Goal: Register for event/course

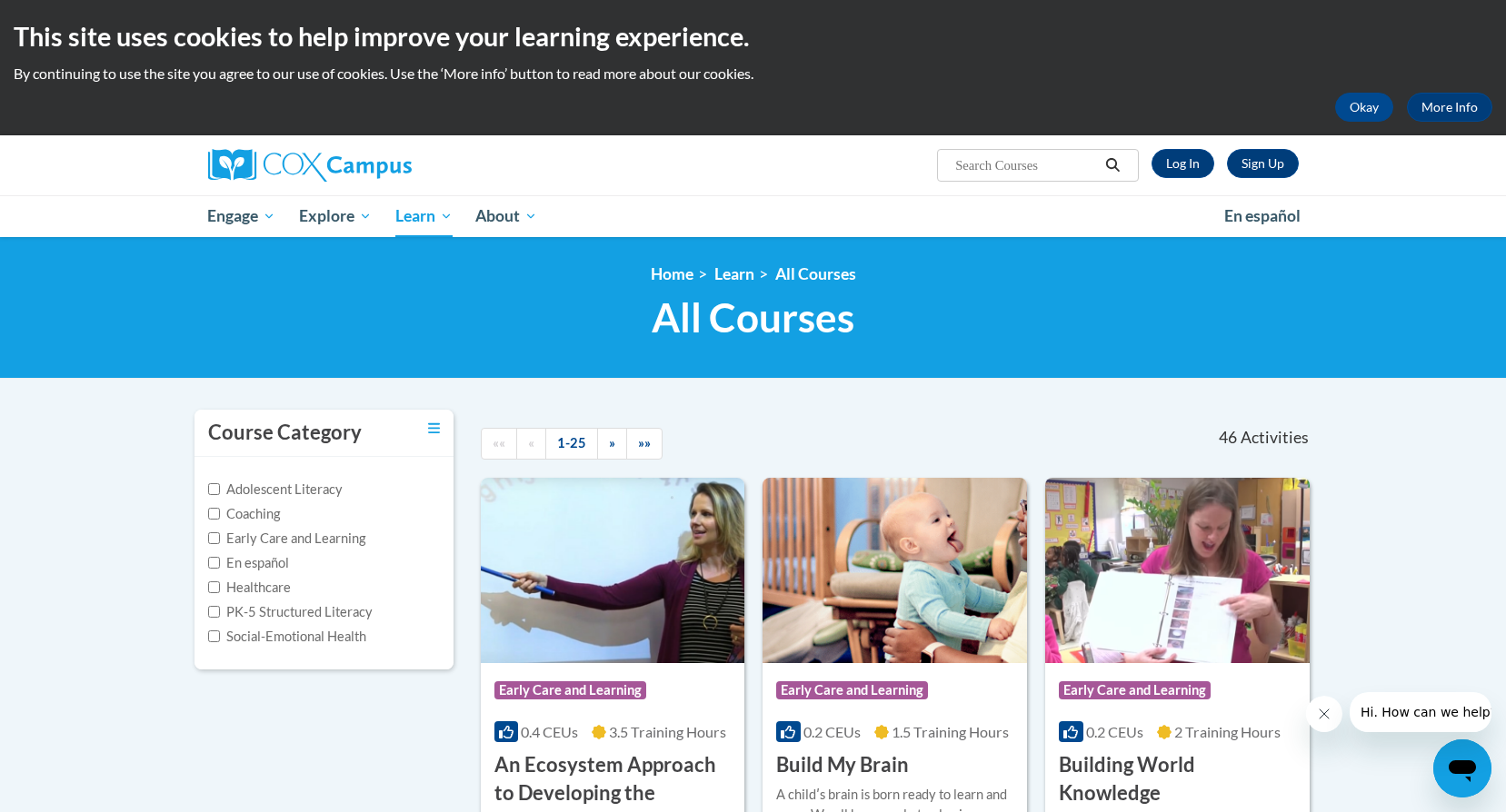
click at [1038, 154] on span "Search Search..." at bounding box center [1037, 165] width 201 height 33
click at [1034, 166] on input "Search..." at bounding box center [1026, 165] width 146 height 22
type input "newborn hearing screening training"
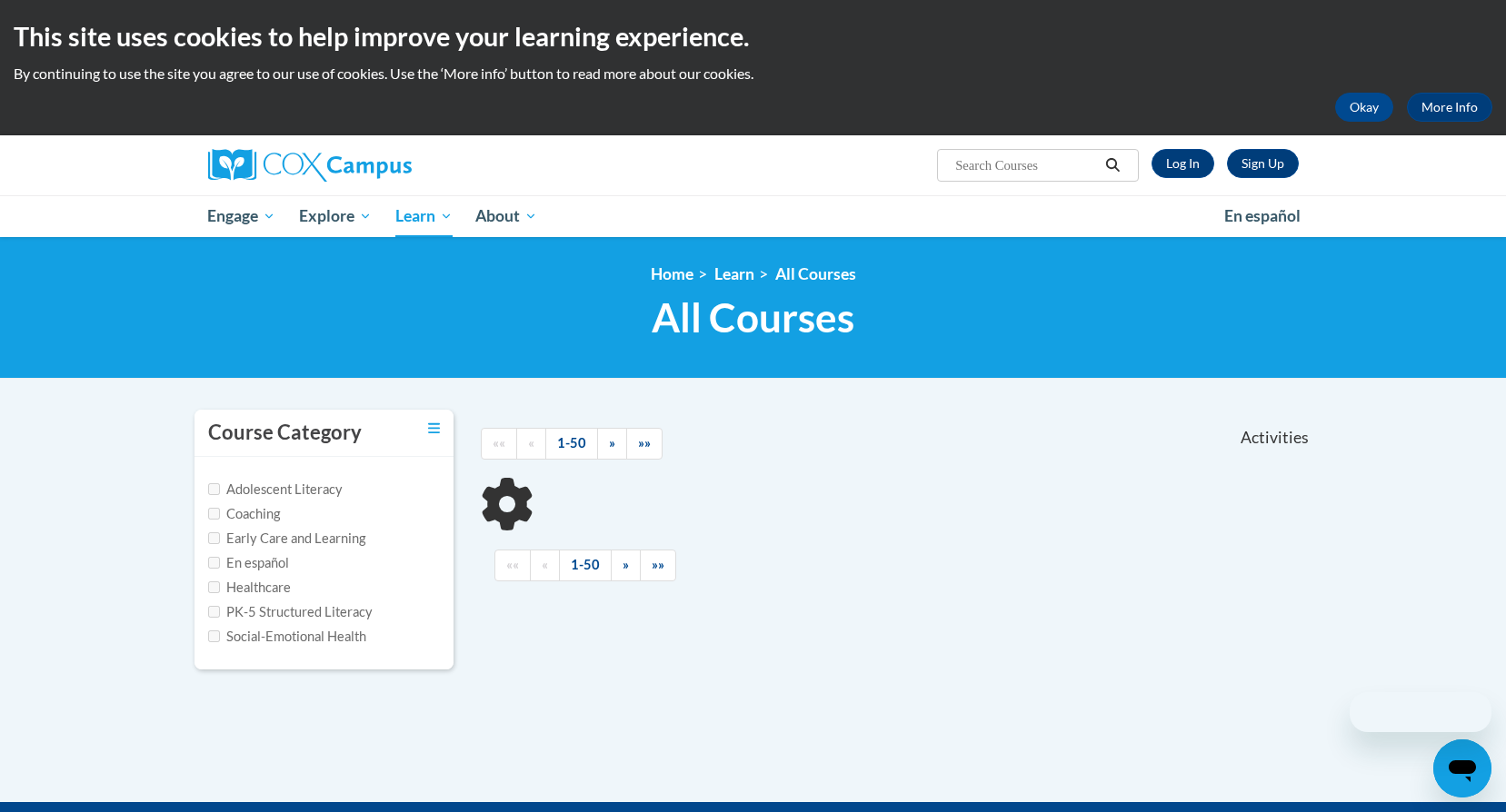
type input "newborn hearing screening training"
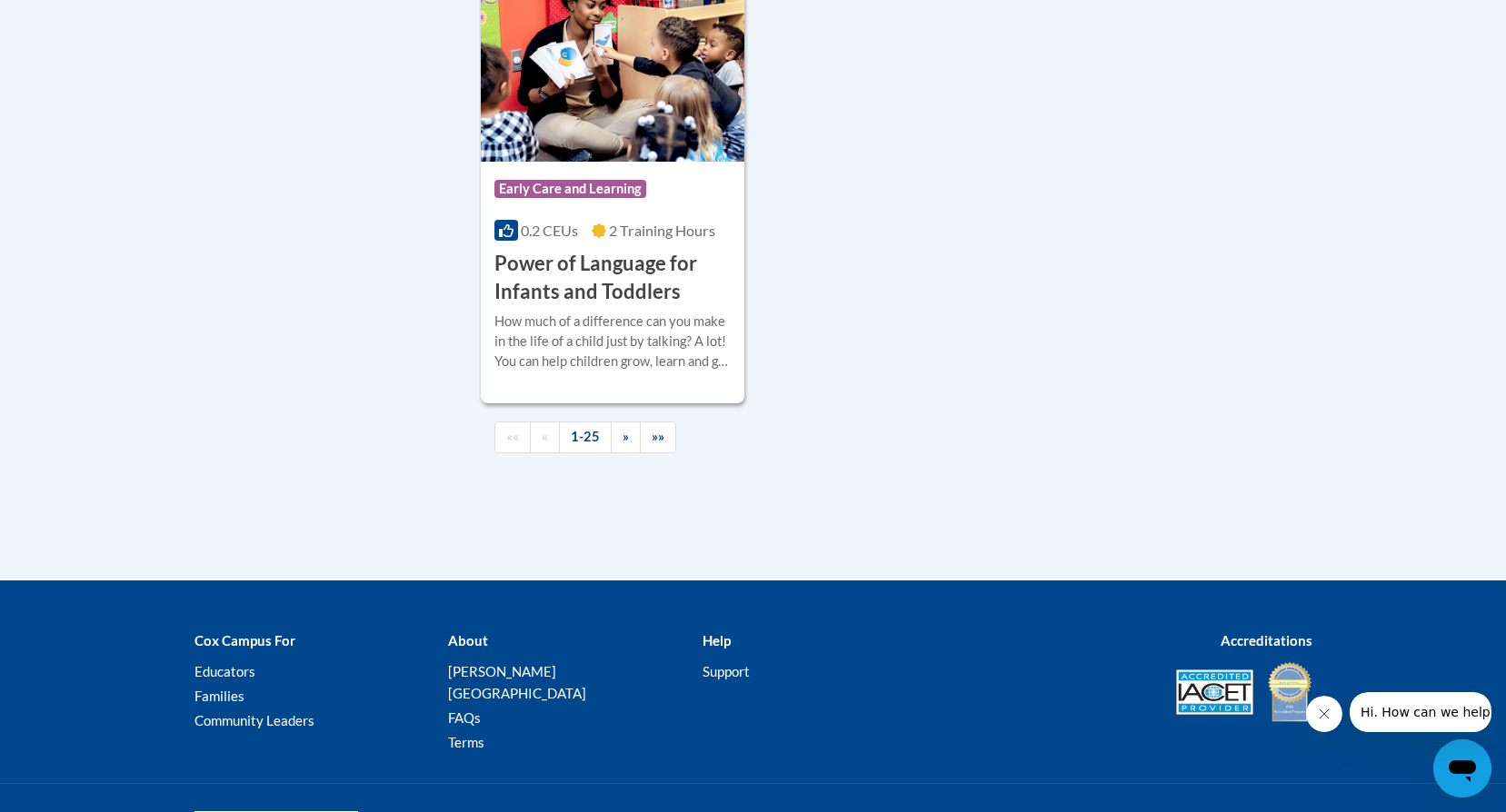
scroll to position [4452, 0]
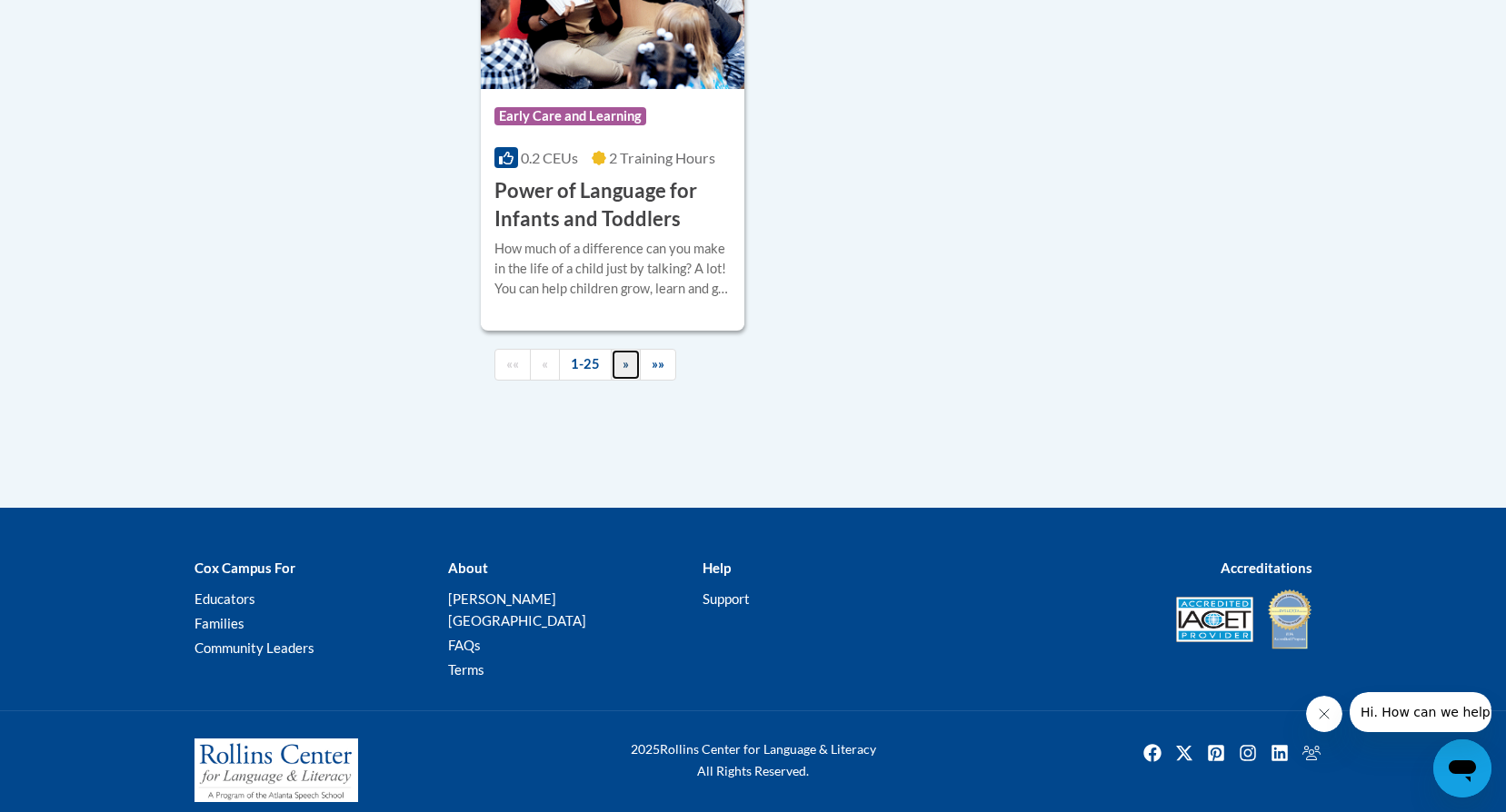
click at [615, 380] on link "»" at bounding box center [625, 364] width 30 height 32
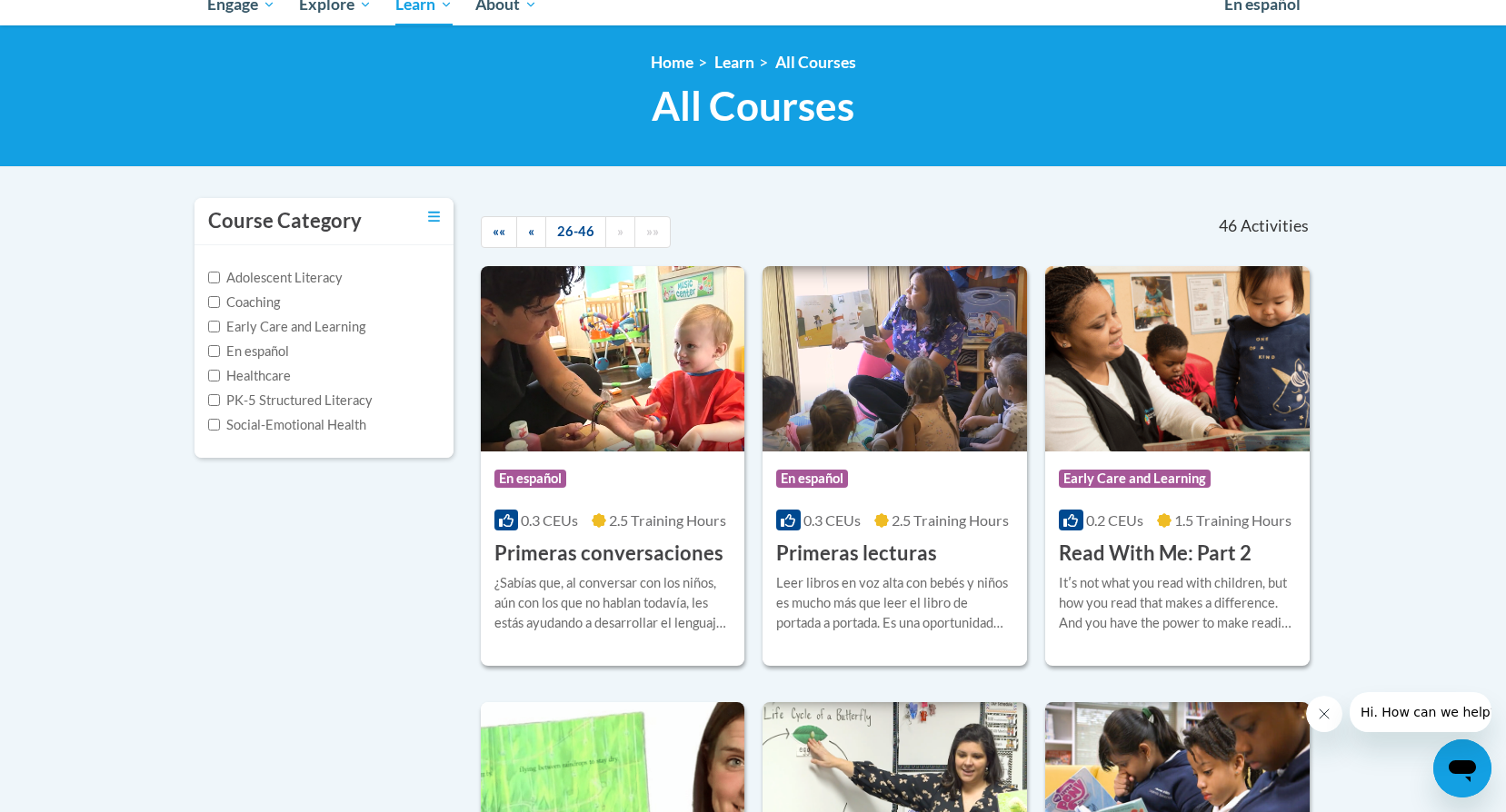
scroll to position [179, 0]
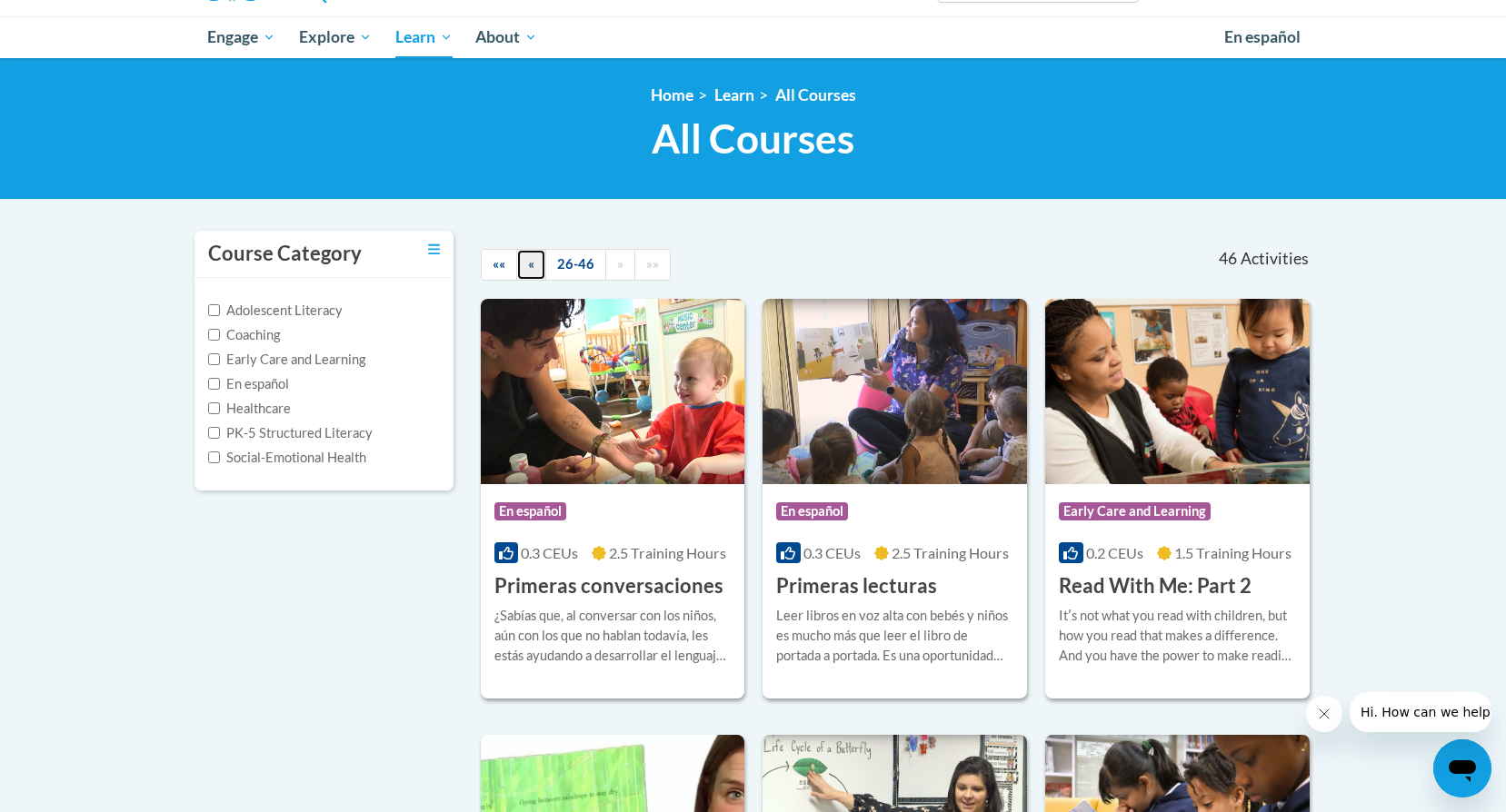
click at [528, 271] on span "«" at bounding box center [531, 264] width 7 height 15
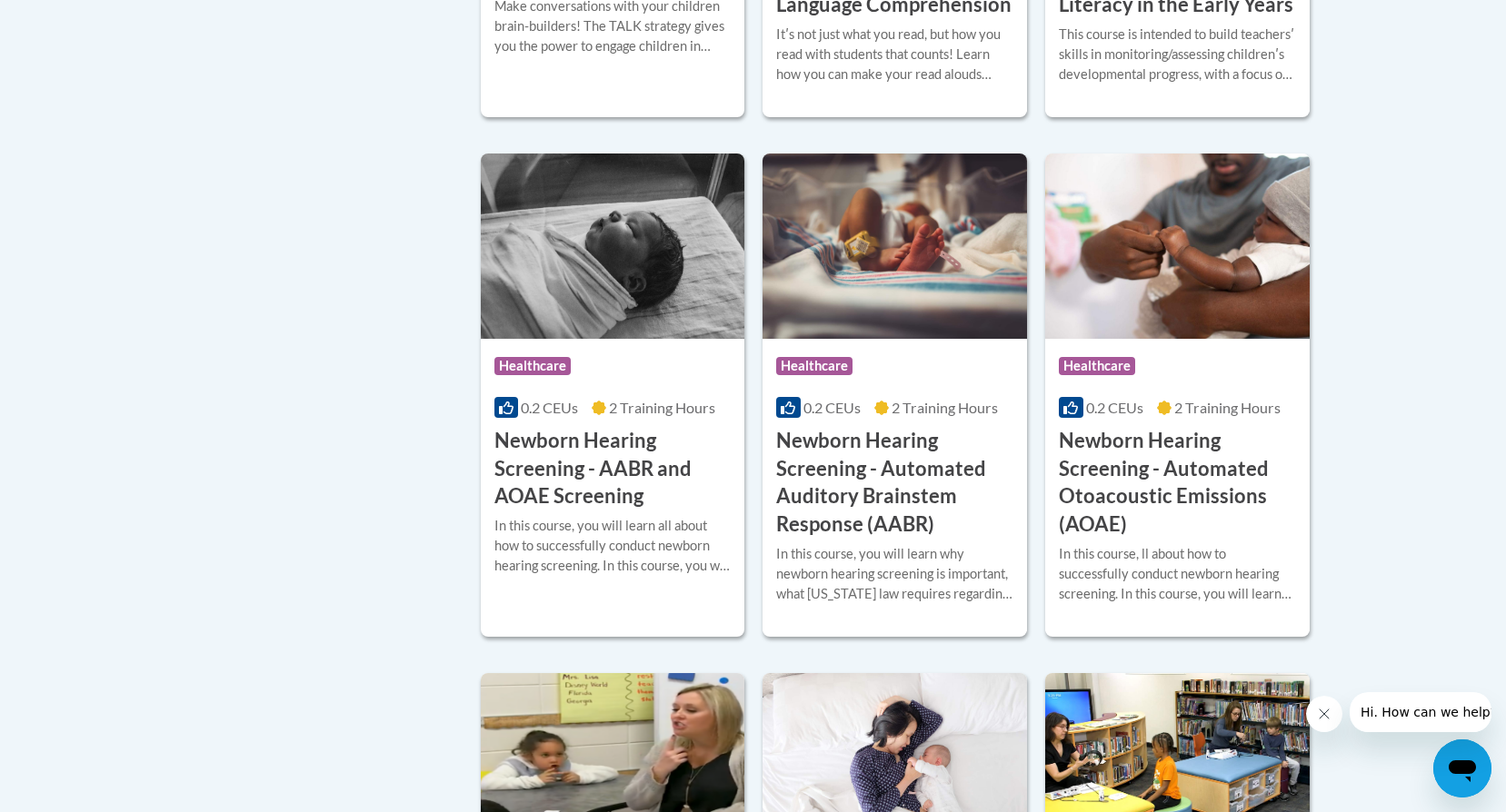
scroll to position [3268, 0]
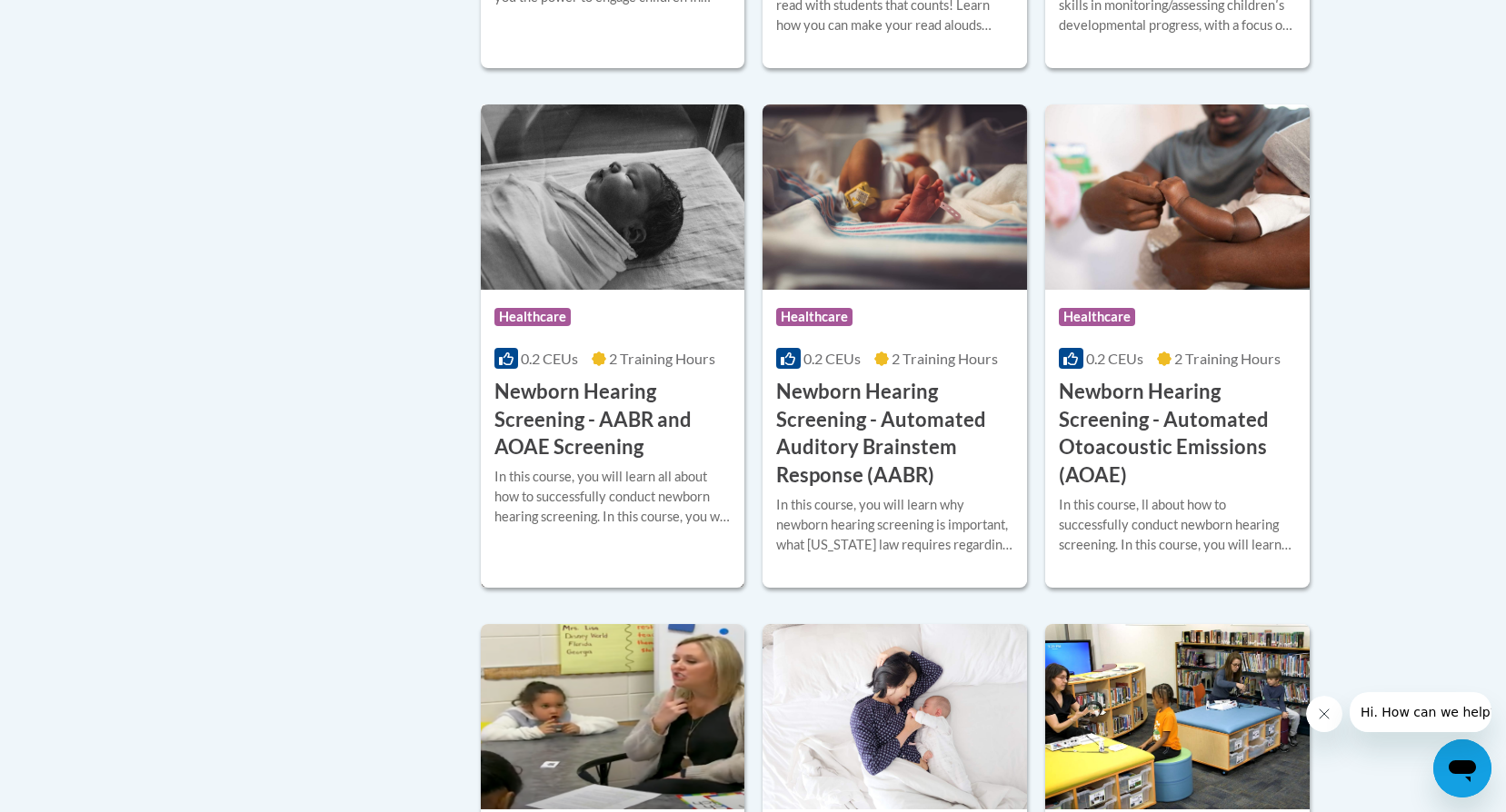
click at [585, 439] on h3 "Newborn Hearing Screening - AABR and AOAE Screening" at bounding box center [613, 419] width 238 height 84
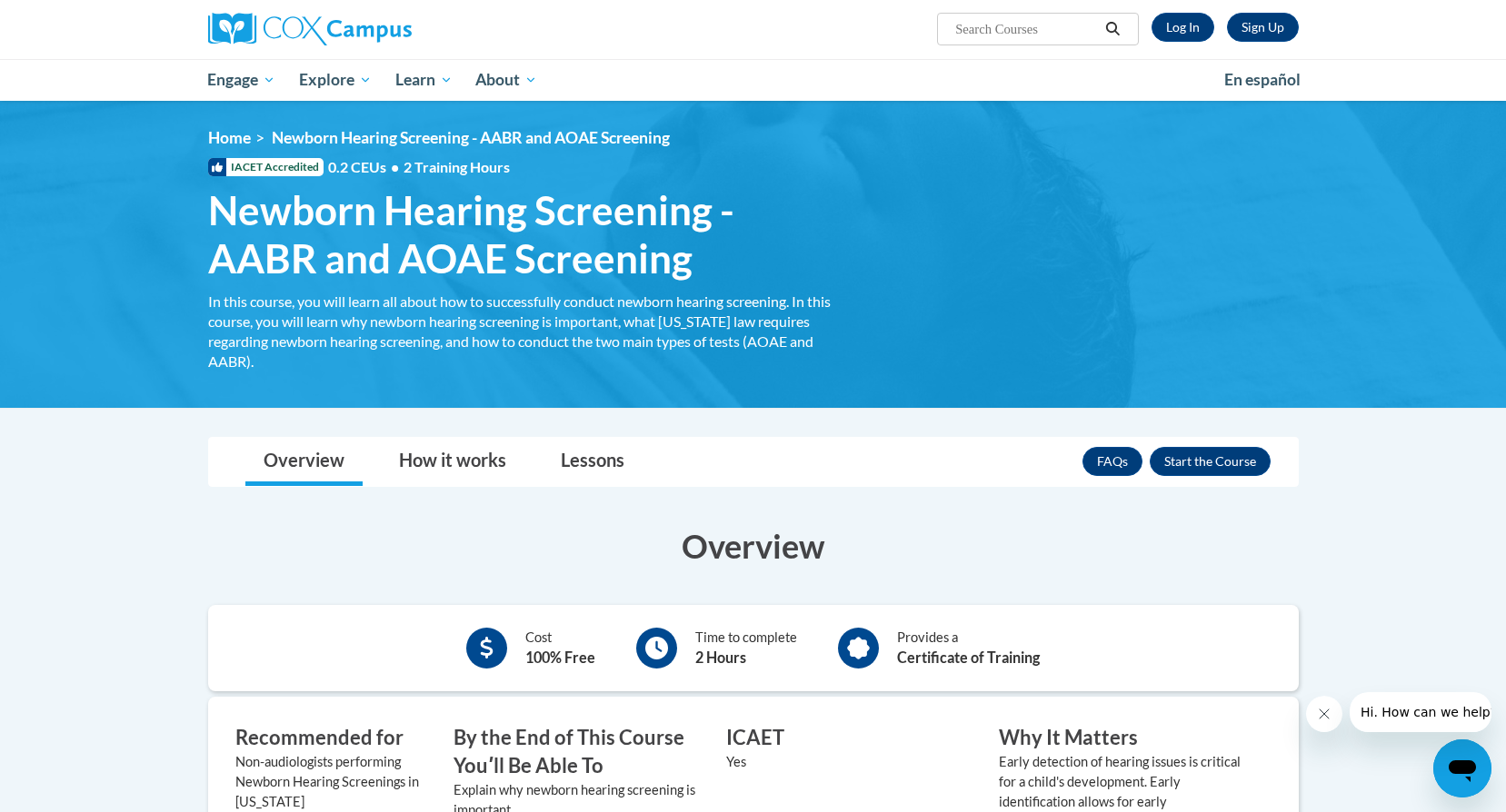
scroll to position [91, 0]
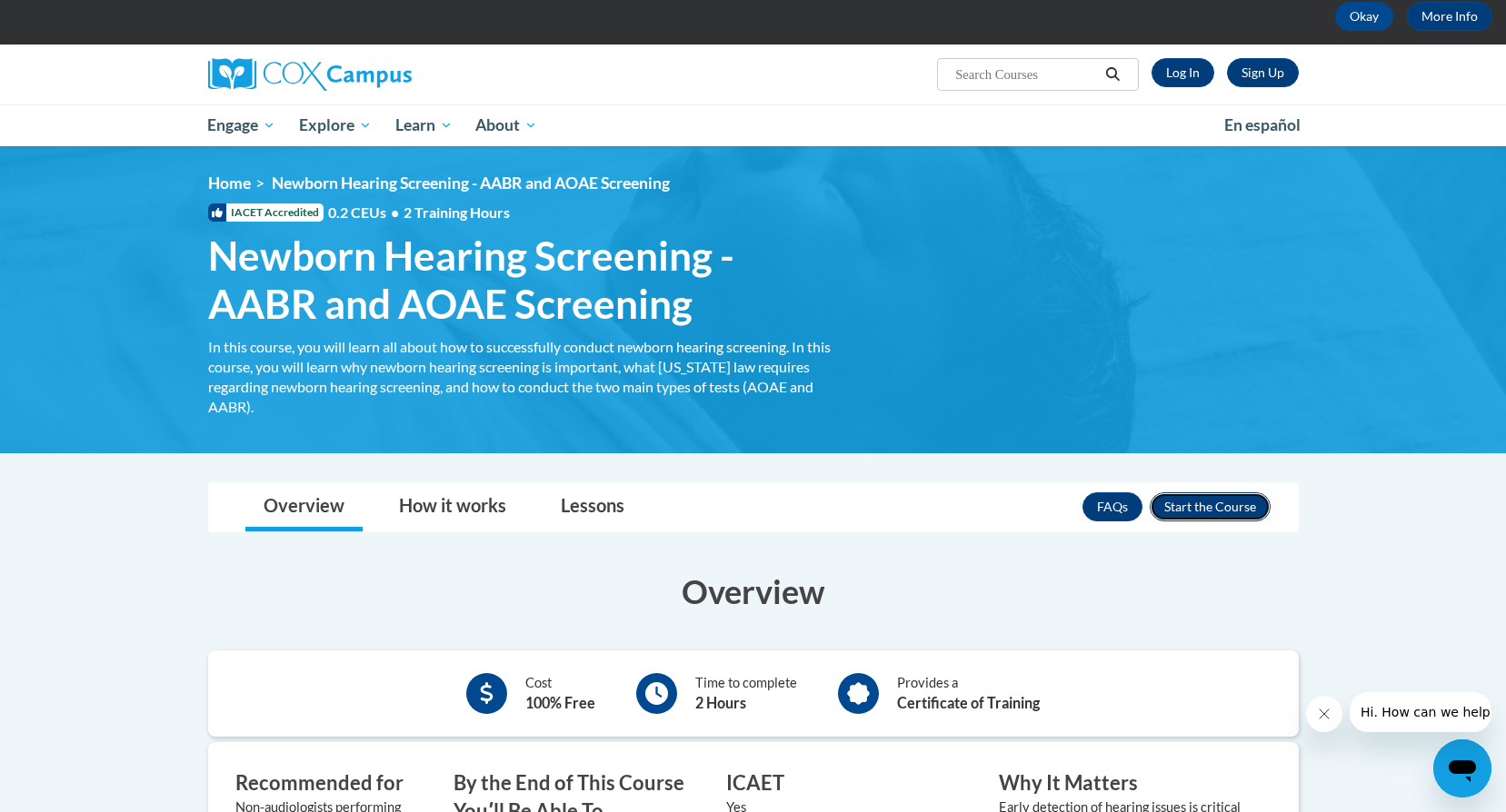
click at [1192, 512] on button "Enroll" at bounding box center [1209, 507] width 121 height 29
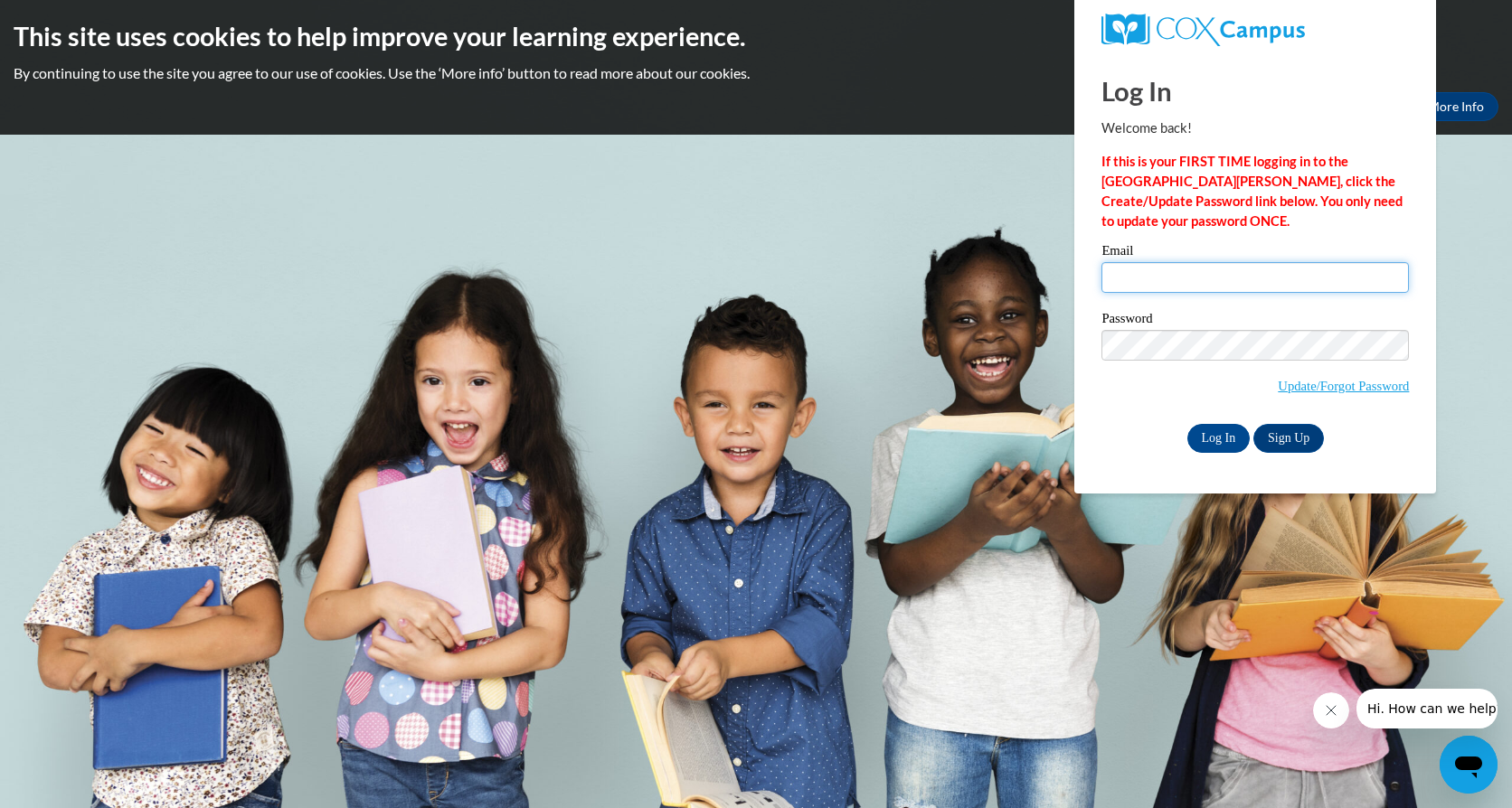
click at [1126, 268] on input "Email" at bounding box center [1255, 278] width 308 height 31
type input "Nancy.Cruz@dph.ga.gov"
drag, startPoint x: 1265, startPoint y: 288, endPoint x: 1190, endPoint y: 282, distance: 75.2
click at [1190, 282] on input "Nancy.Cruz@dph.ga.gov" at bounding box center [1255, 278] width 308 height 31
click at [1248, 222] on p "If this is your FIRST TIME logging in to the NEW Cox Campus, click the Create/U…" at bounding box center [1255, 191] width 308 height 80
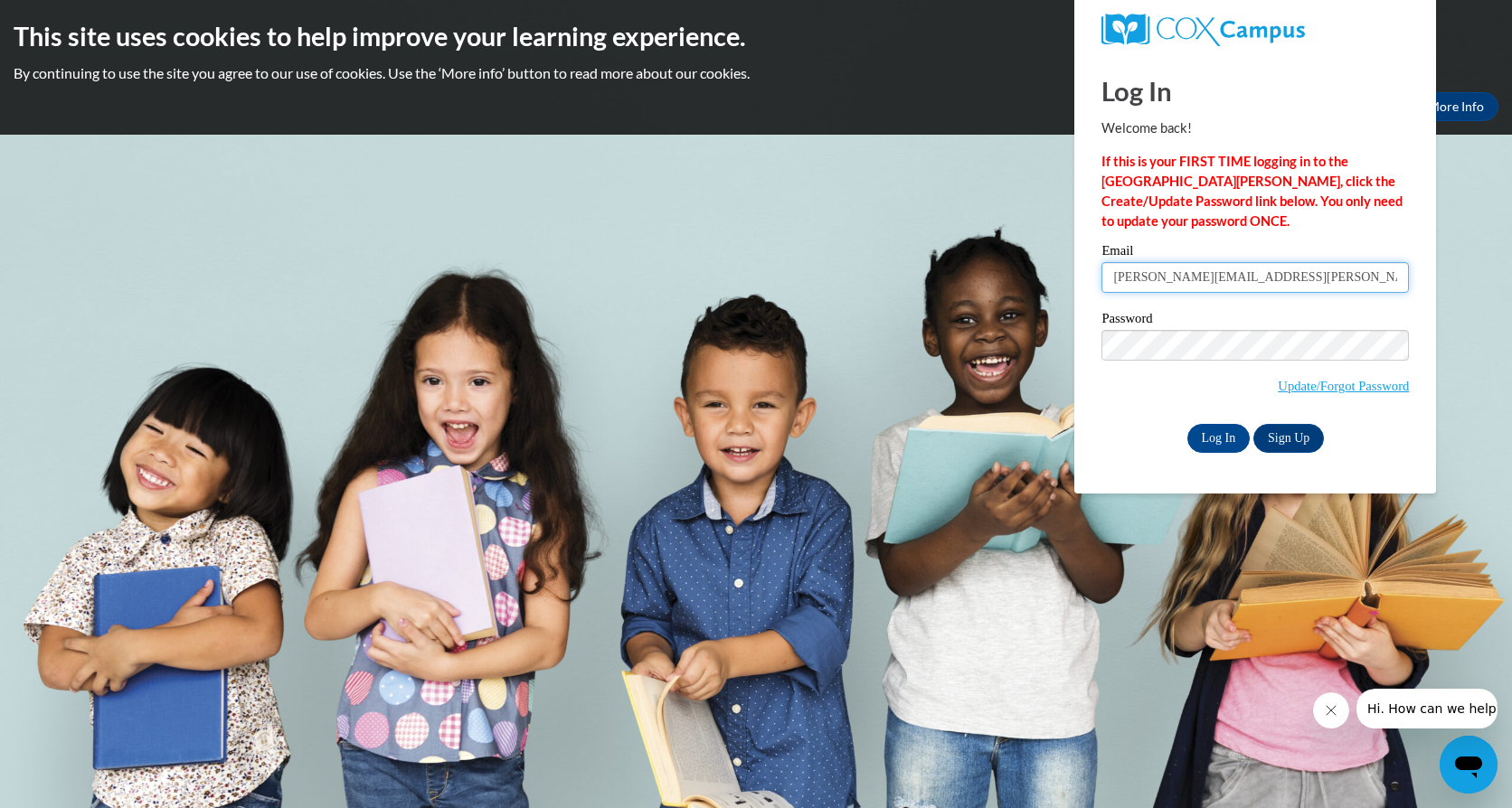
drag, startPoint x: 1273, startPoint y: 281, endPoint x: 1076, endPoint y: 292, distance: 197.3
click at [1076, 292] on div "Log In Welcome back! If this is your FIRST TIME logging in to the NEW Cox Campu…" at bounding box center [1255, 273] width 389 height 439
click at [1300, 433] on link "Sign Up" at bounding box center [1288, 438] width 70 height 29
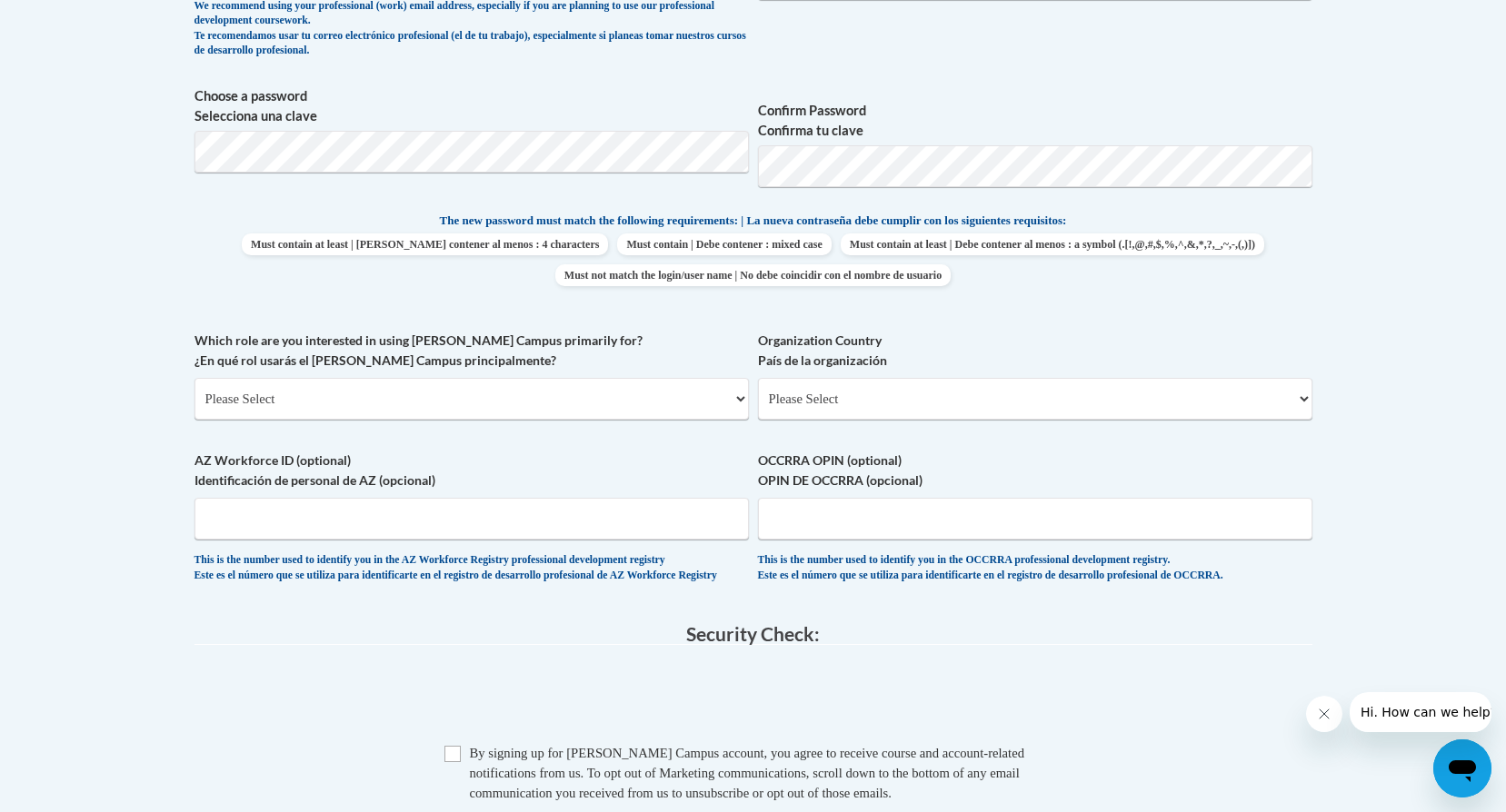
scroll to position [818, 0]
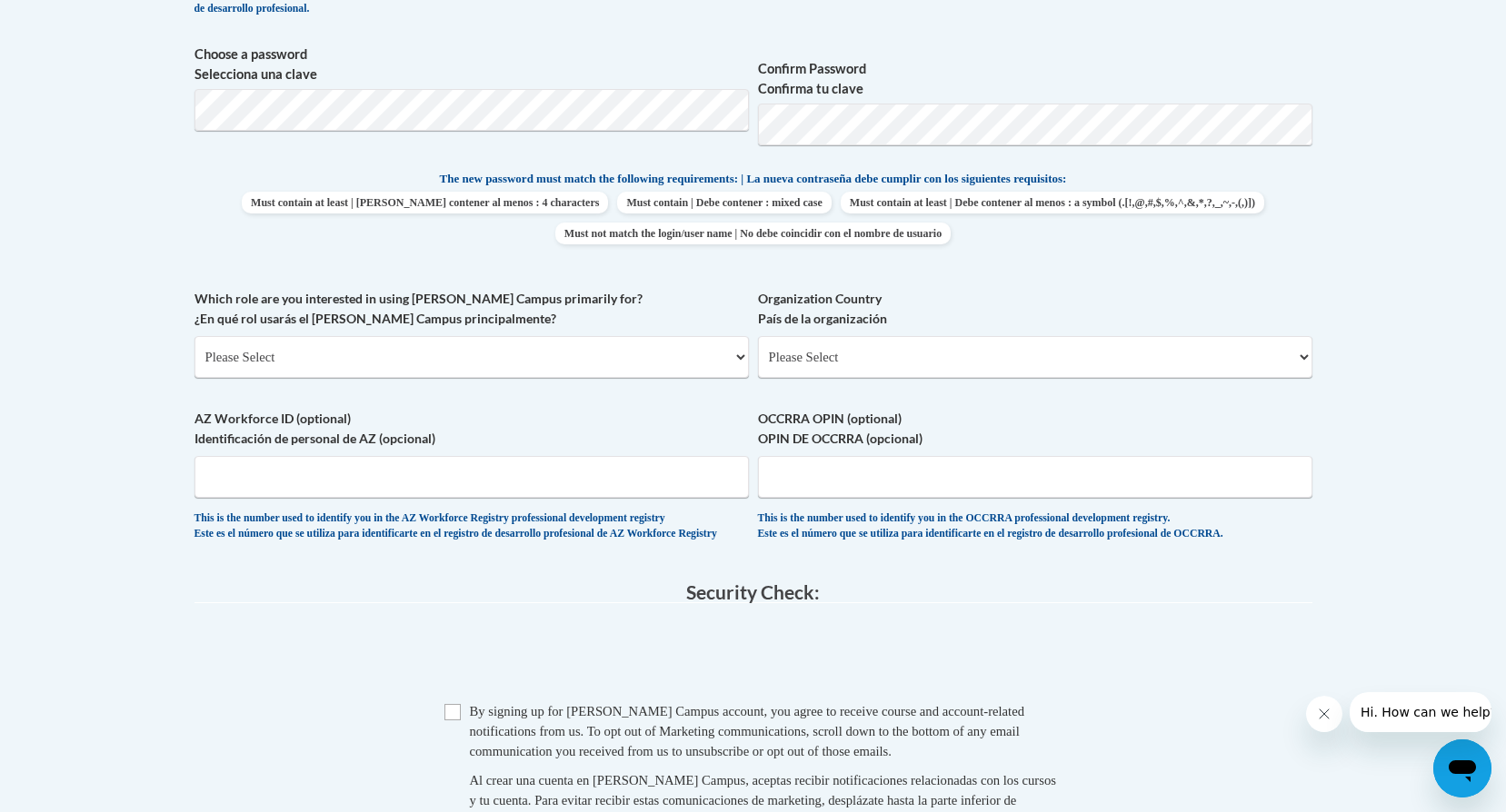
click at [598, 378] on div "Which role are you interested in using [PERSON_NAME] Campus primarily for? ¿En …" at bounding box center [471, 340] width 554 height 102
click at [594, 368] on select "Please Select College/University | Colegio/Universidad Community/Nonprofit Part…" at bounding box center [471, 356] width 554 height 42
select select "dc7172d6-9229-4d8e-ba4e-8a66fb6d7019"
click at [194, 336] on select "Please Select College/University | Colegio/Universidad Community/Nonprofit Part…" at bounding box center [471, 356] width 554 height 42
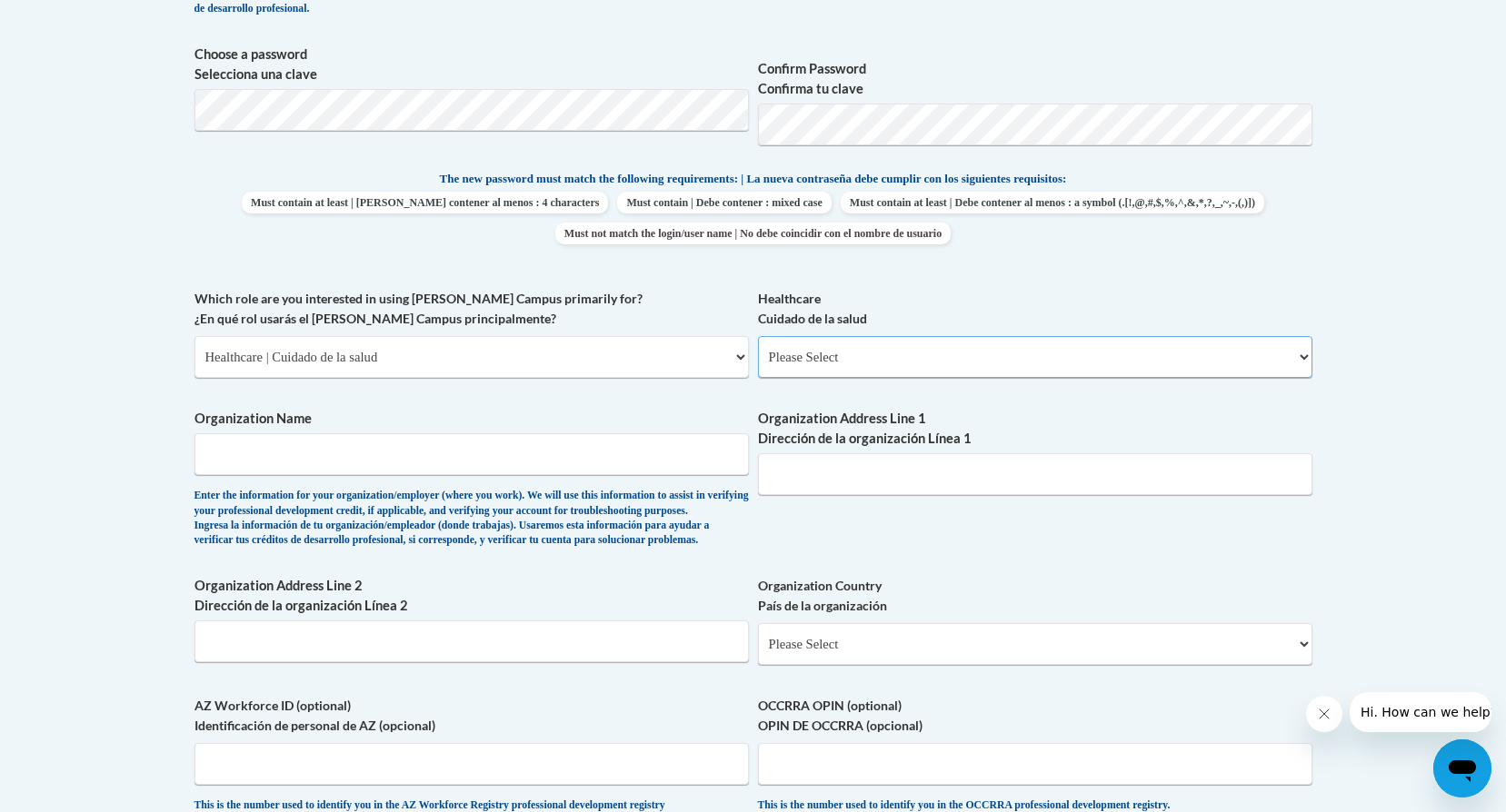
click at [856, 363] on select "Please Select Clinical Education | Educación clinica Executive Leadership | Líd…" at bounding box center [1036, 356] width 554 height 42
select select "ccd7fcba-4f64-4503-be16-46a6ee56d6d5"
click at [758, 336] on select "Please Select Clinical Education | Educación clinica Executive Leadership | Líd…" at bounding box center [1036, 356] width 554 height 42
click at [631, 416] on label "Organization Name" at bounding box center [471, 418] width 554 height 20
click at [631, 434] on input "Organization Name" at bounding box center [471, 454] width 554 height 42
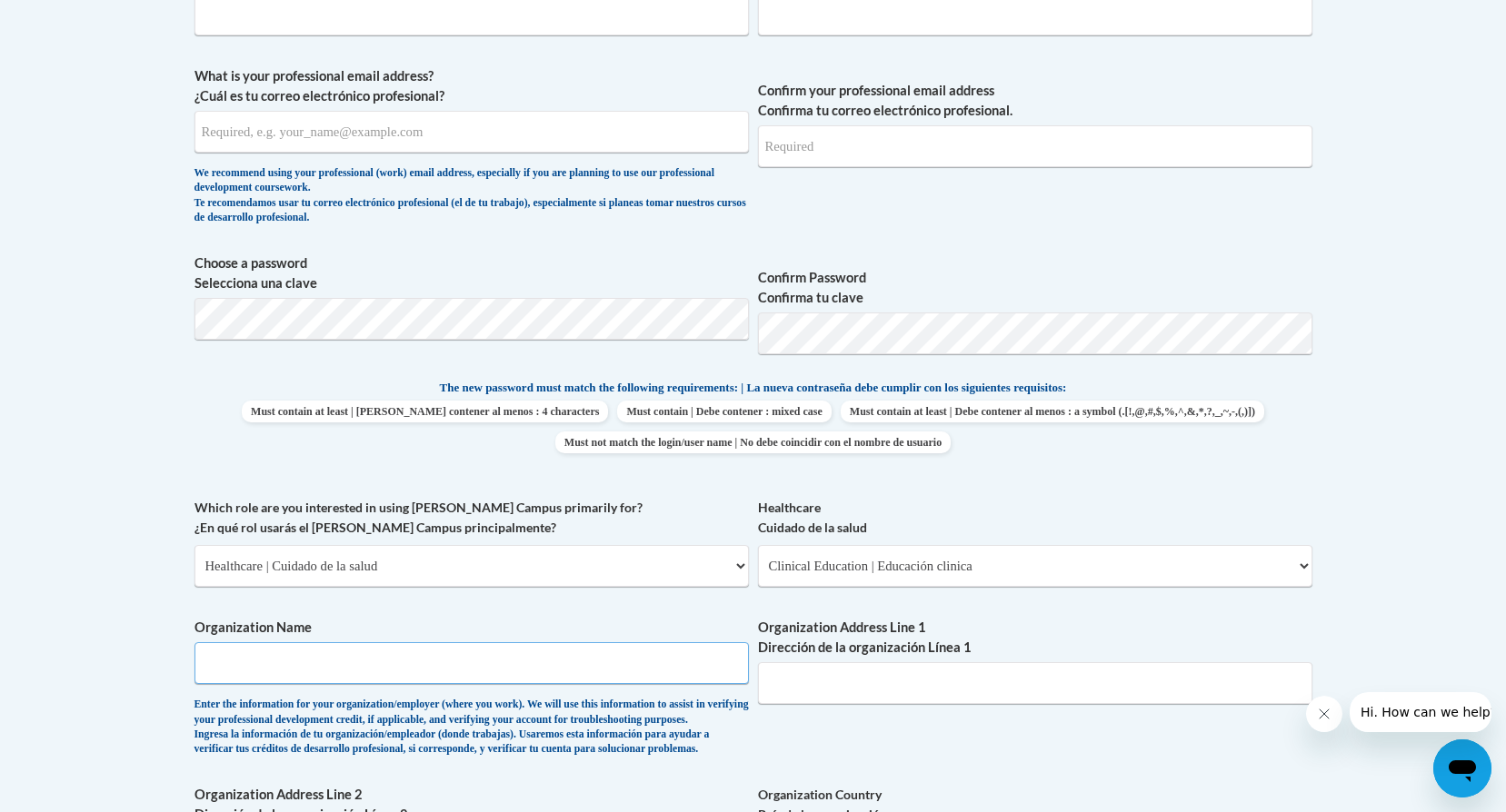
scroll to position [636, 0]
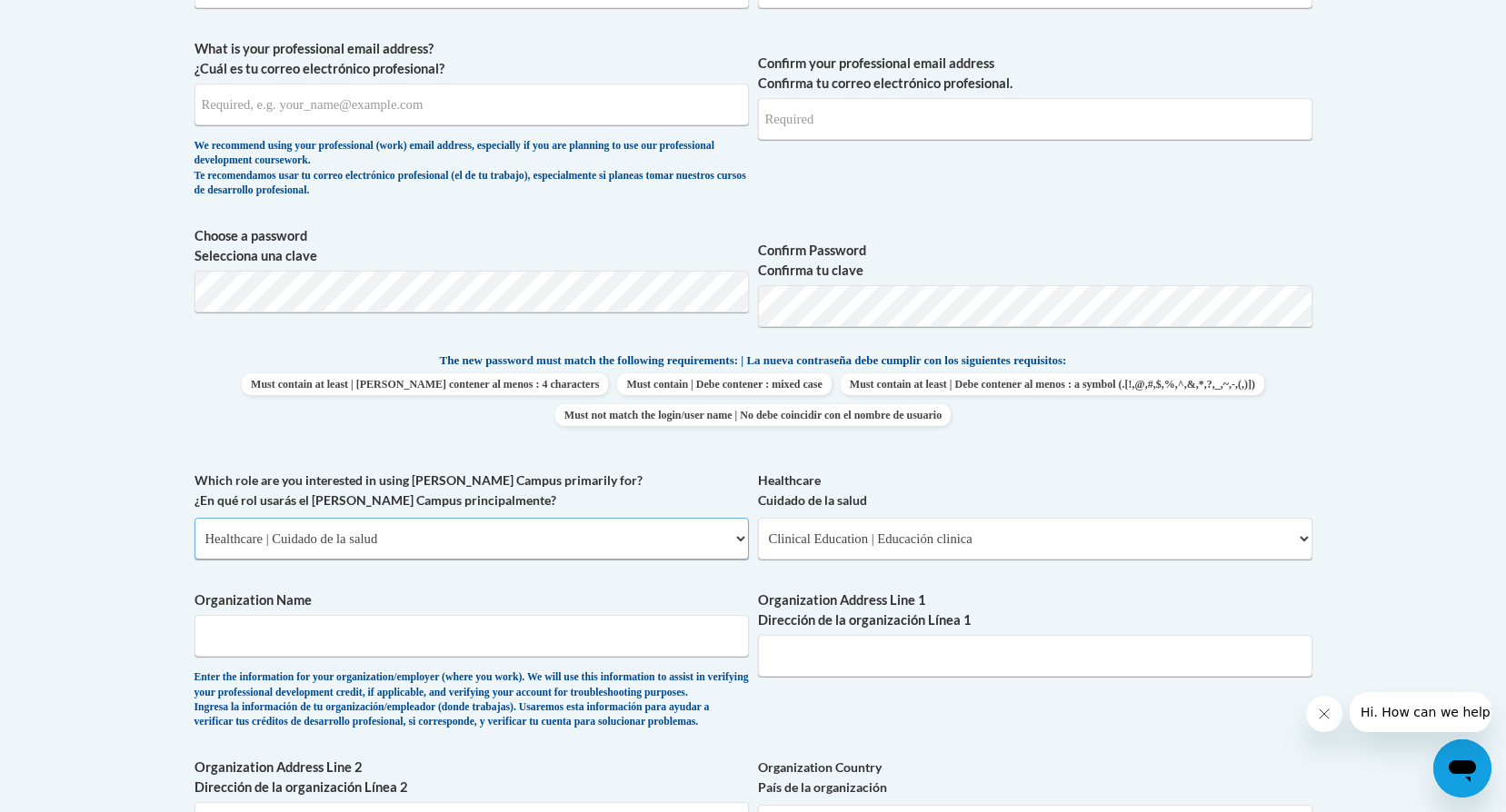
click at [470, 547] on select "Please Select College/University | Colegio/Universidad Community/Nonprofit Part…" at bounding box center [471, 538] width 554 height 42
select select
click at [194, 518] on select "Please Select College/University | Colegio/Universidad Community/Nonprofit Part…" at bounding box center [471, 538] width 554 height 42
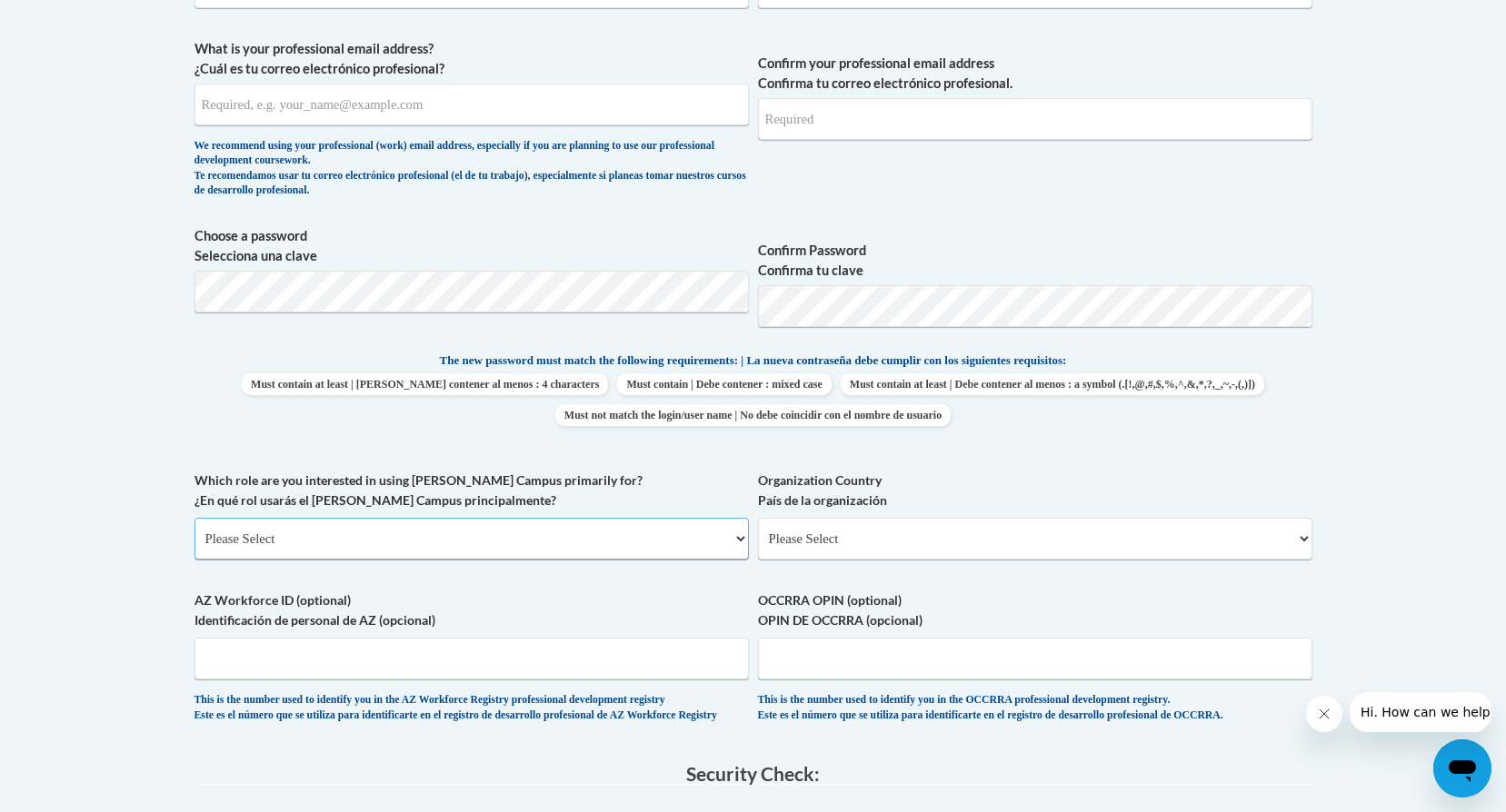
click at [570, 525] on select "Please Select College/University | Colegio/Universidad Community/Nonprofit Part…" at bounding box center [471, 538] width 554 height 42
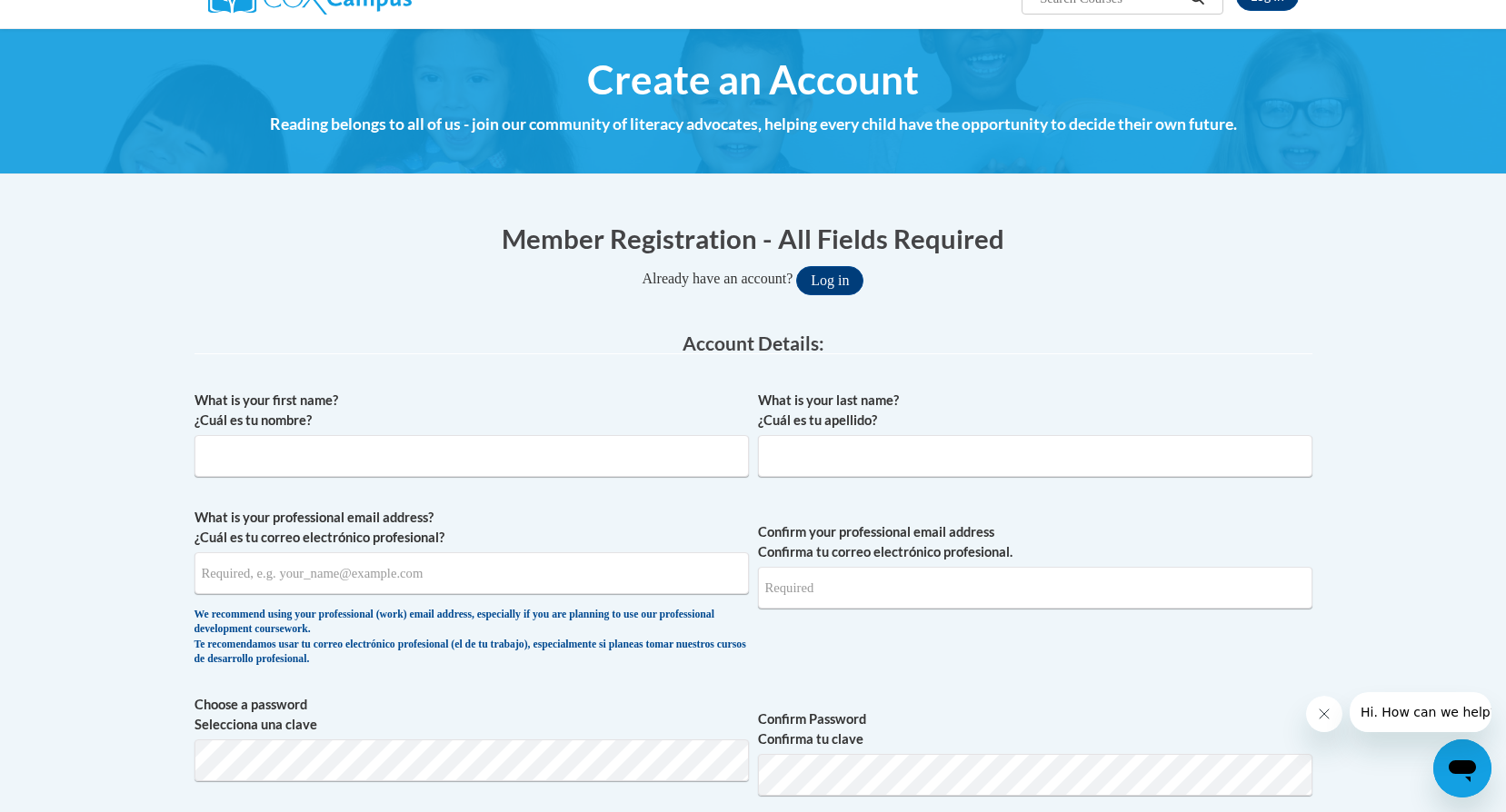
scroll to position [0, 0]
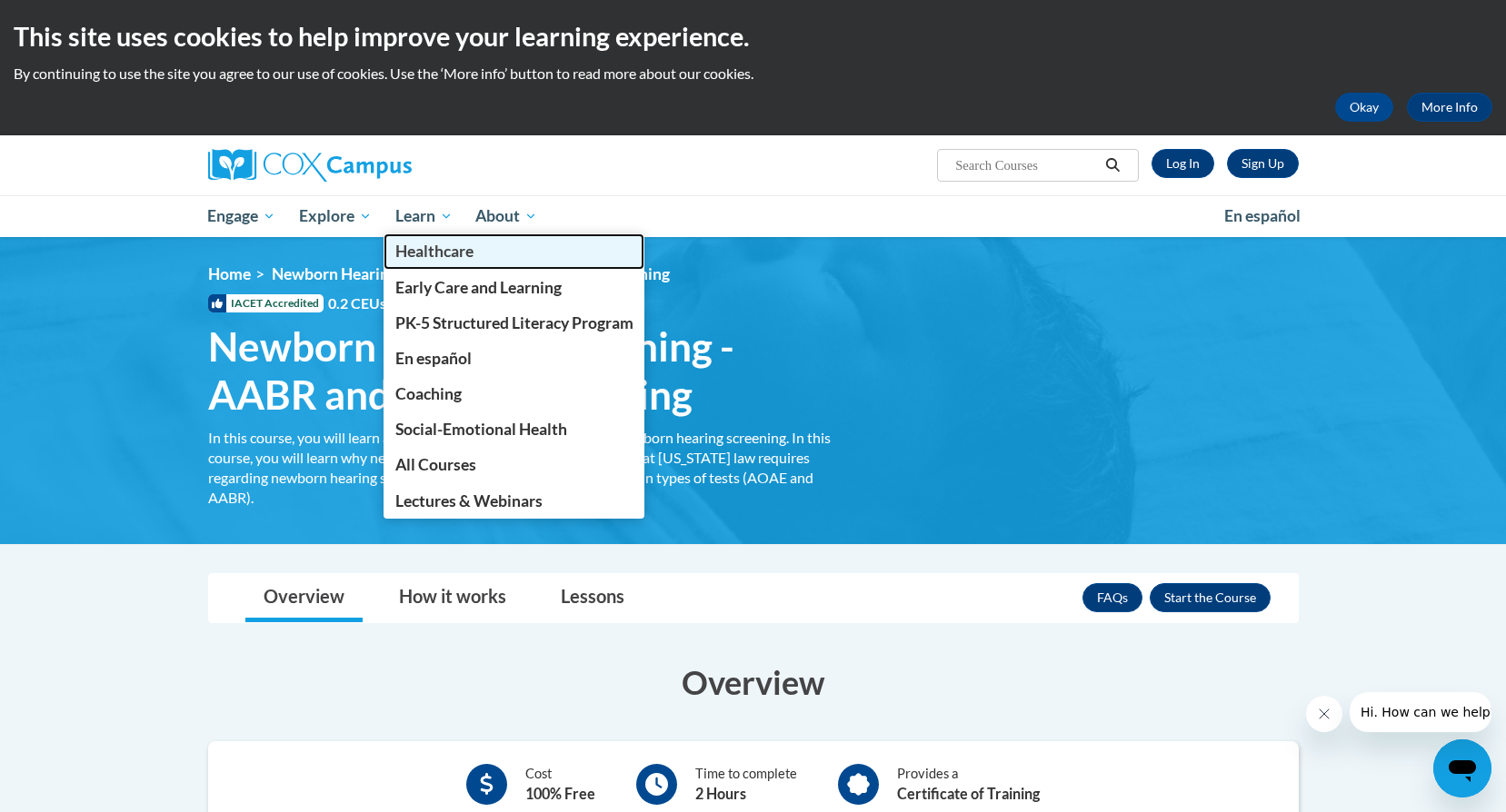
click at [426, 249] on span "Healthcare" at bounding box center [434, 251] width 78 height 19
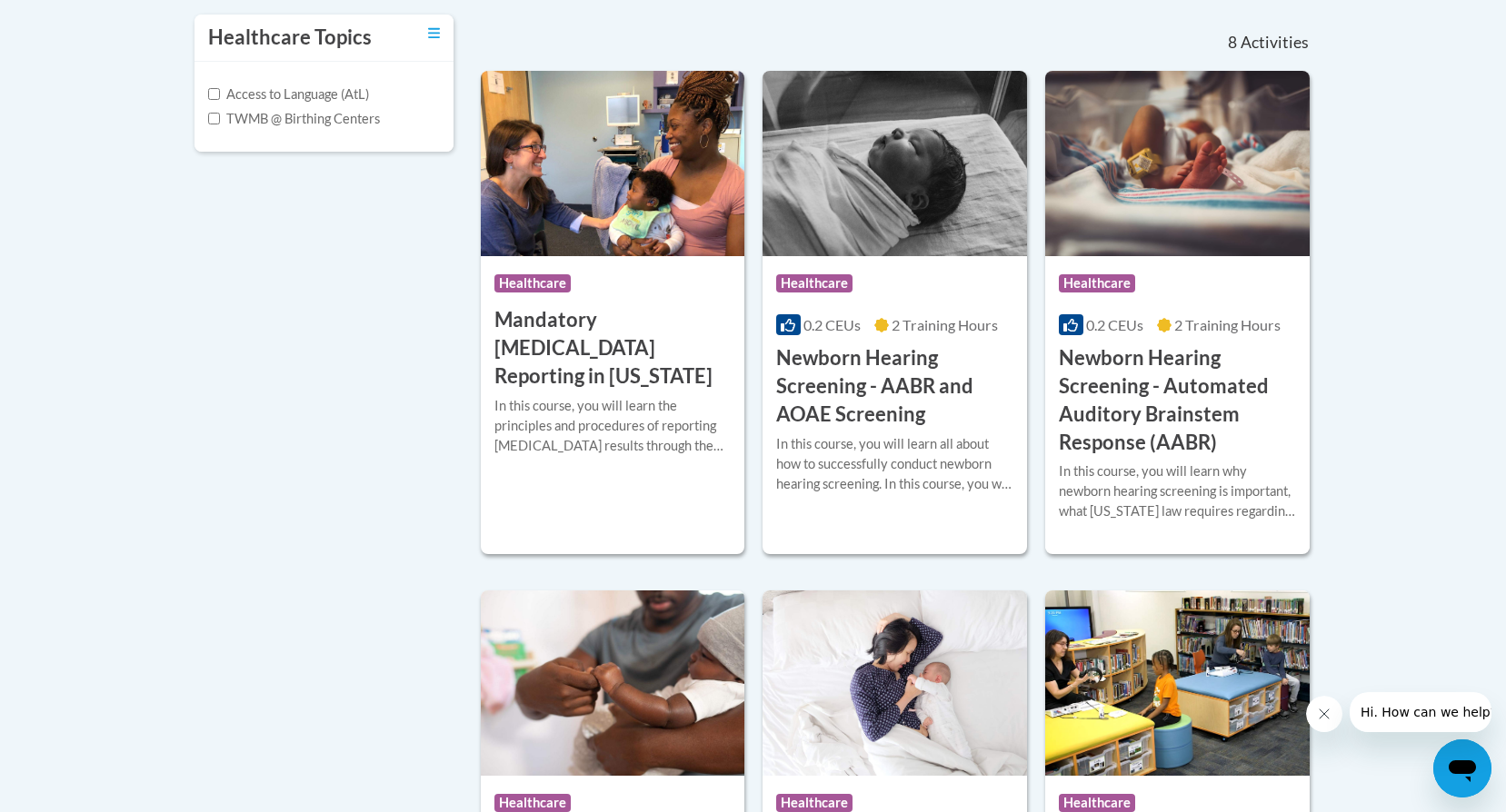
scroll to position [363, 0]
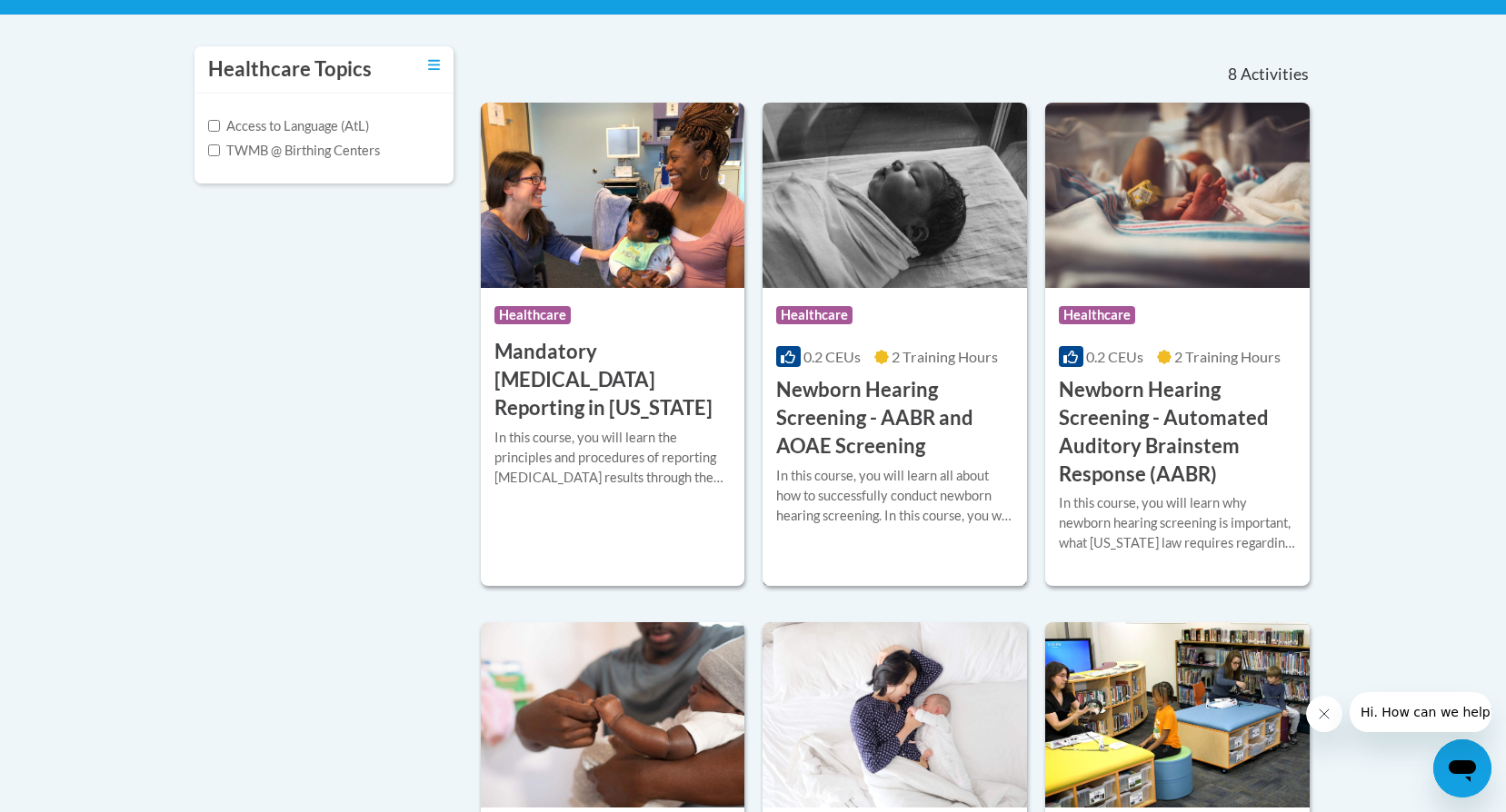
click at [909, 398] on h3 "Newborn Hearing Screening - AABR and AOAE Screening" at bounding box center [895, 418] width 238 height 84
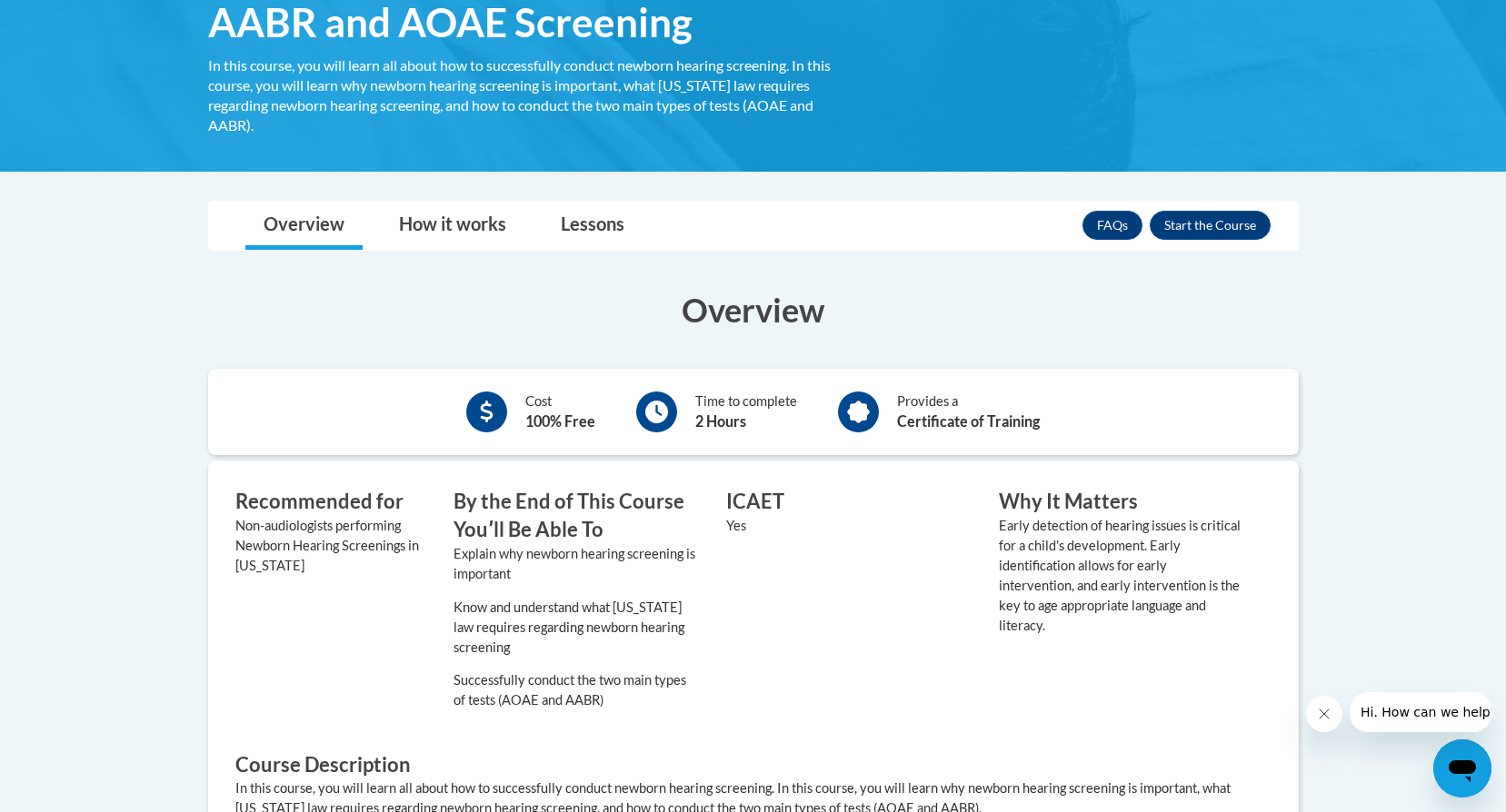
scroll to position [454, 0]
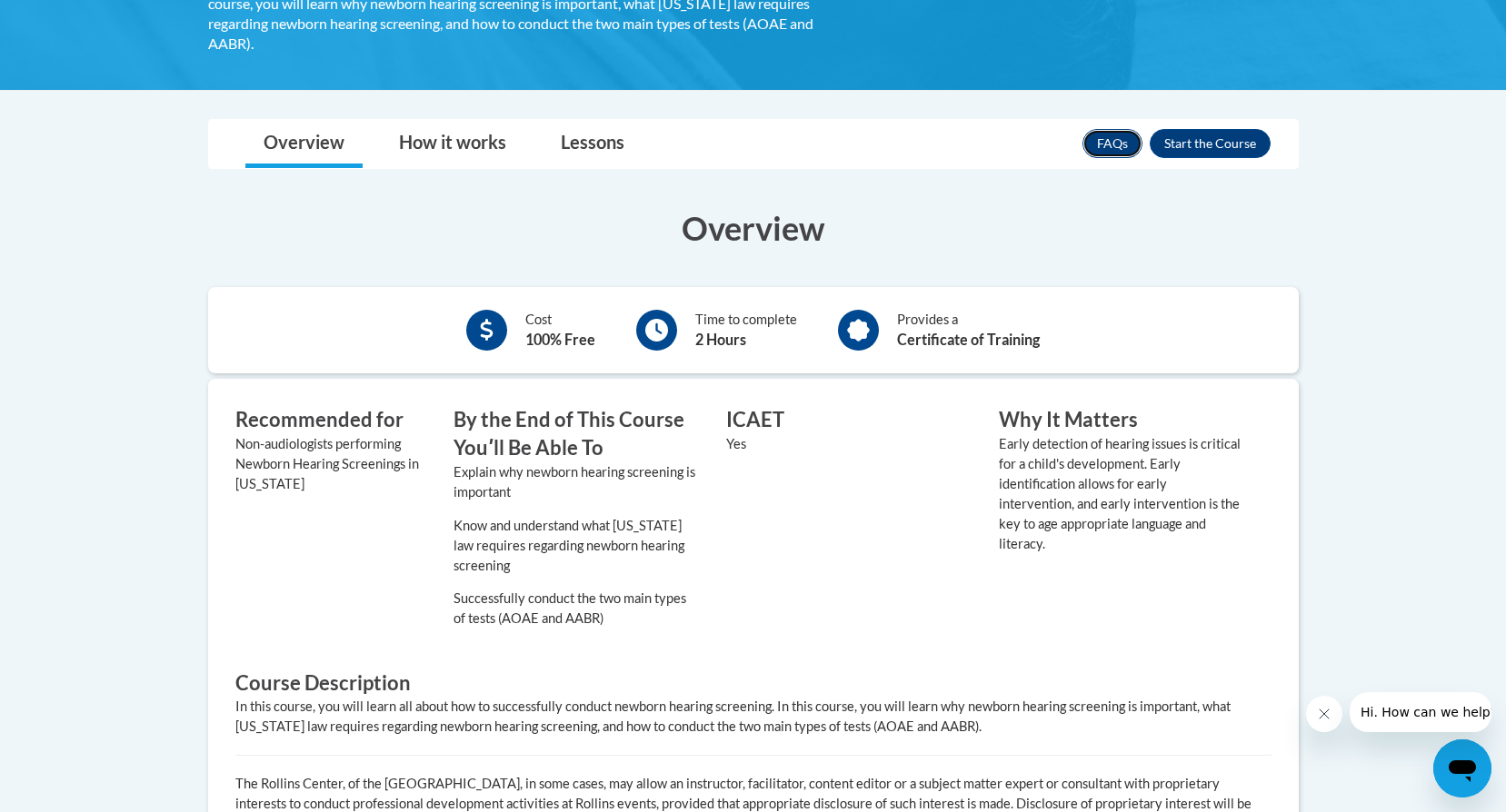
click at [1098, 146] on link "FAQs" at bounding box center [1113, 144] width 60 height 29
